Goal: Information Seeking & Learning: Learn about a topic

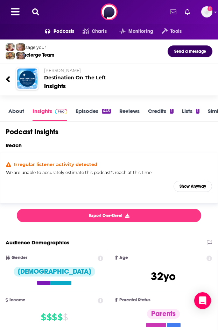
click at [35, 10] on icon at bounding box center [35, 11] width 7 height 7
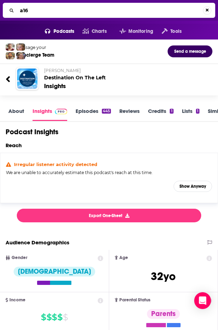
type input "a16z"
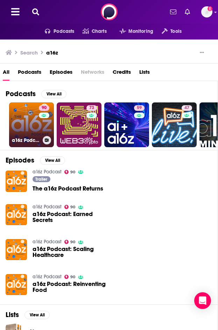
click at [34, 131] on link "90 a16z Podcast" at bounding box center [31, 125] width 45 height 45
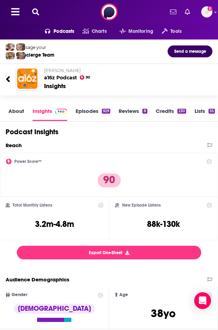
click at [37, 10] on icon at bounding box center [35, 11] width 7 height 7
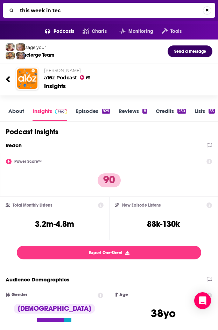
type input "this week in tech"
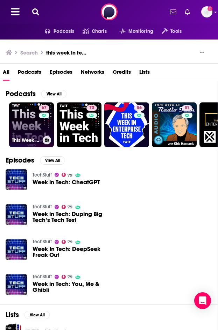
click at [37, 133] on link "67 This Week in Tech (Video)" at bounding box center [31, 125] width 45 height 45
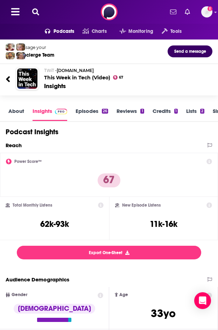
click at [10, 76] on icon at bounding box center [8, 79] width 5 height 9
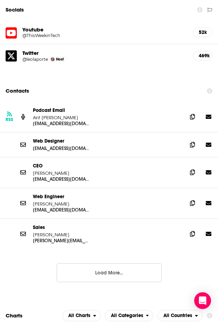
scroll to position [1120, 0]
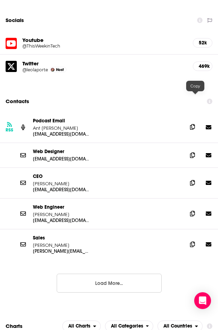
click at [195, 124] on icon at bounding box center [192, 127] width 5 height 6
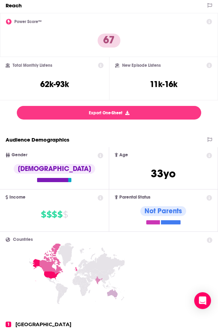
scroll to position [0, 0]
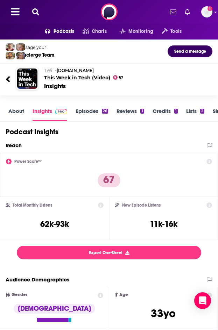
click at [40, 12] on button at bounding box center [35, 12] width 11 height 8
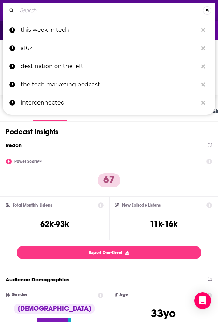
click at [62, 14] on input "Search..." at bounding box center [110, 10] width 186 height 11
type input "Perpetual Traffic"
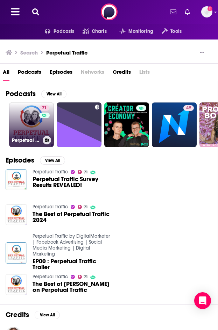
click at [35, 128] on link "71 Perpetual Traffic" at bounding box center [31, 125] width 45 height 45
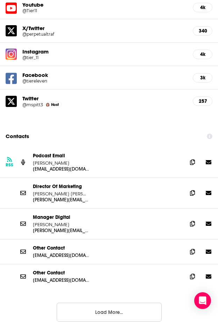
scroll to position [1260, 0]
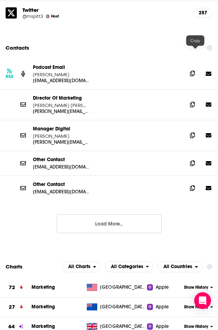
click at [195, 71] on icon at bounding box center [192, 74] width 5 height 6
